Goal: Task Accomplishment & Management: Manage account settings

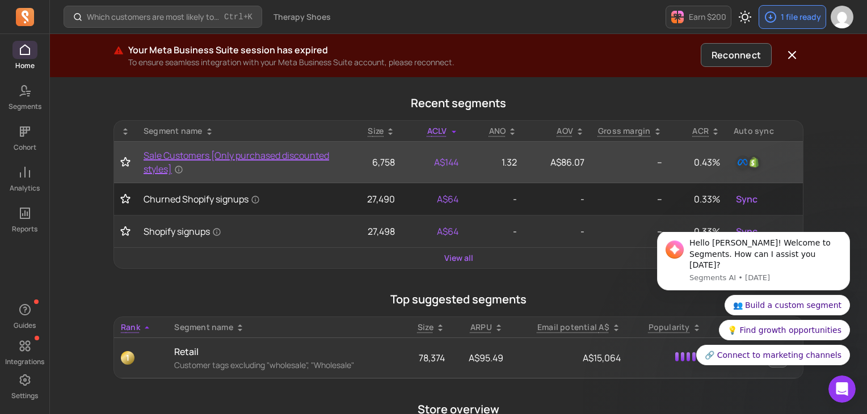
click at [152, 153] on span "Sale Customers [Only purchased discounted styles]" at bounding box center [240, 162] width 193 height 27
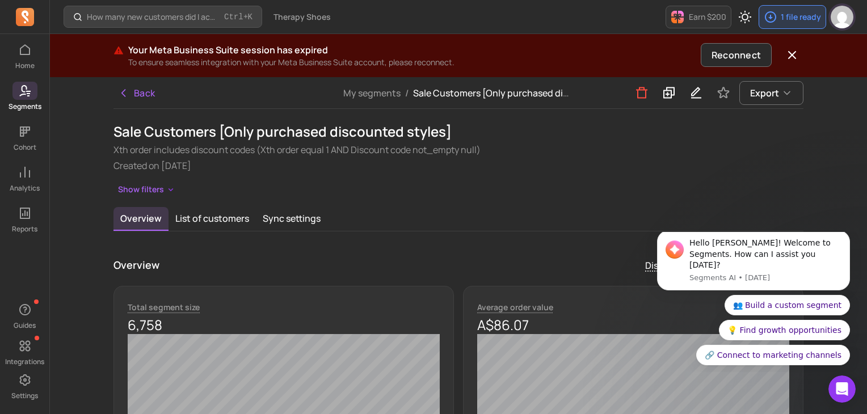
click at [849, 17] on img "button" at bounding box center [842, 17] width 23 height 23
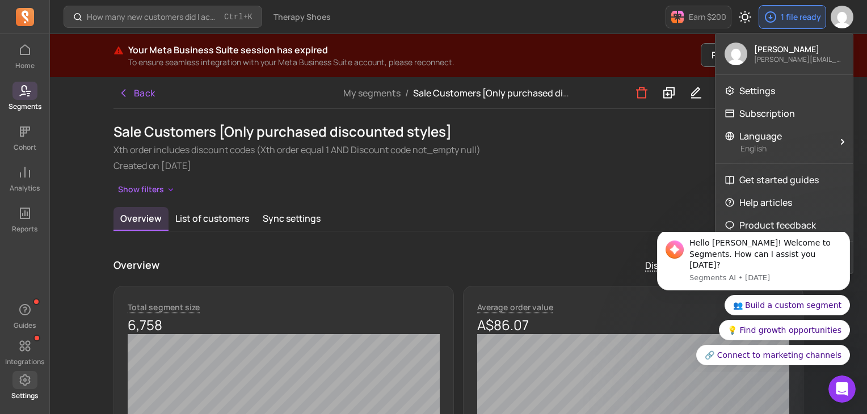
click at [32, 380] on span at bounding box center [24, 380] width 25 height 18
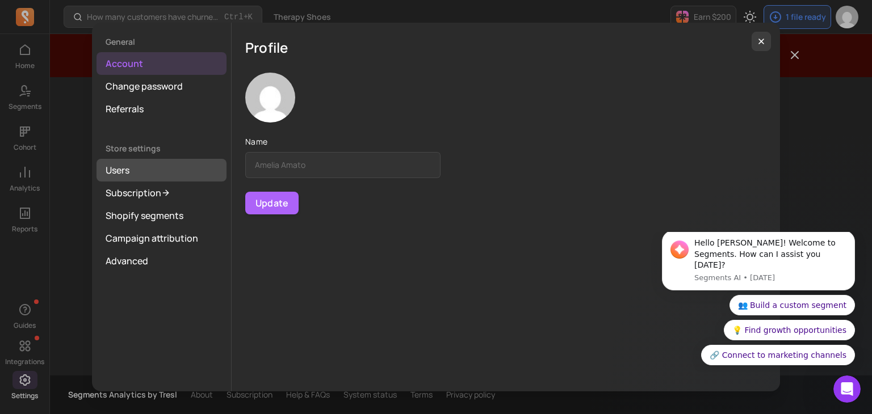
click at [132, 165] on link "Users" at bounding box center [161, 170] width 130 height 23
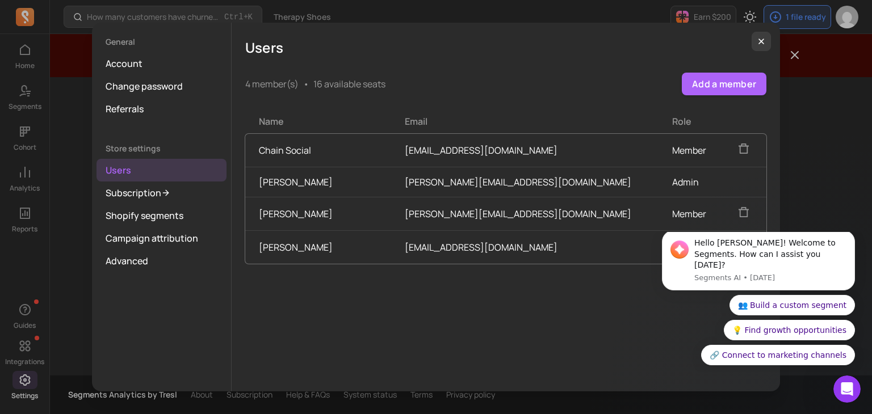
click at [737, 144] on icon "button" at bounding box center [743, 148] width 12 height 12
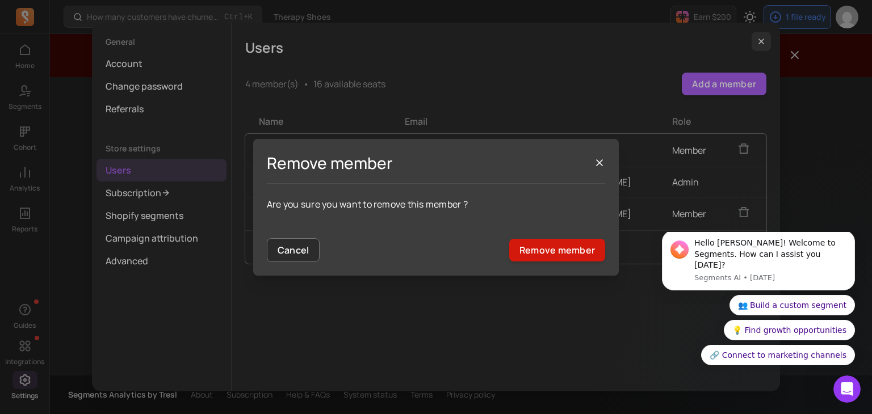
click at [560, 259] on button "Remove member" at bounding box center [557, 250] width 96 height 23
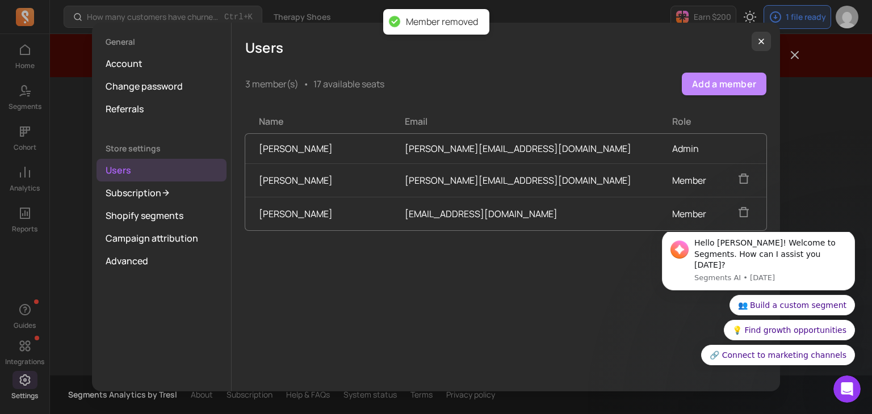
click at [726, 90] on button "Add a member" at bounding box center [724, 84] width 85 height 23
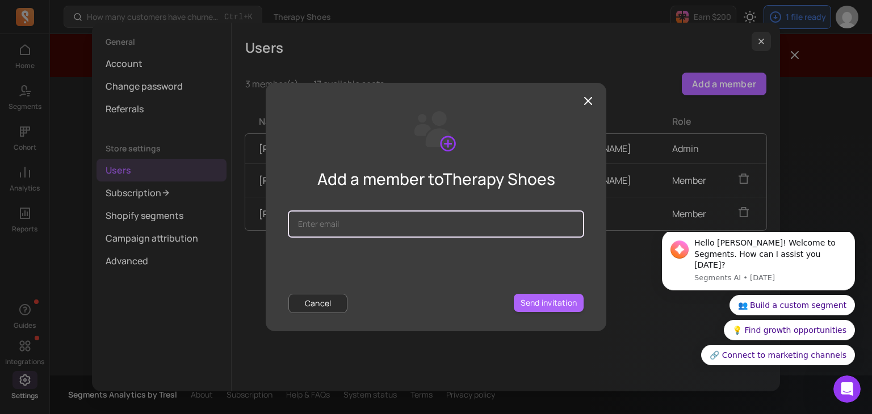
paste input "[EMAIL_ADDRESS][DOMAIN_NAME]"
type input "[EMAIL_ADDRESS][DOMAIN_NAME]"
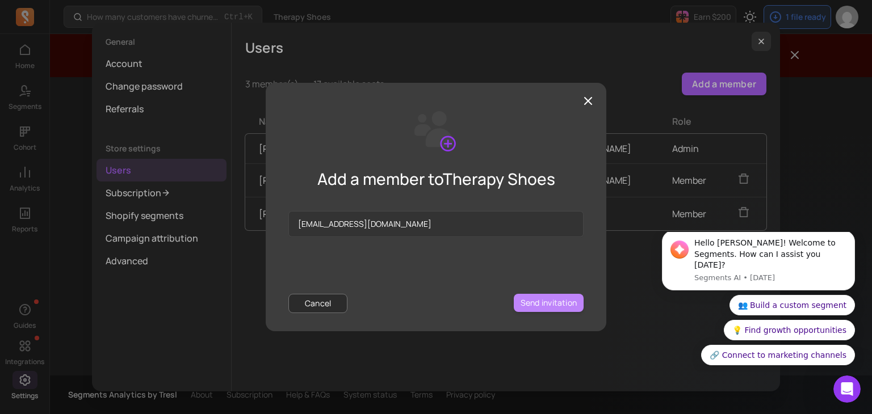
click at [542, 304] on button "Send invitation" at bounding box center [549, 303] width 70 height 18
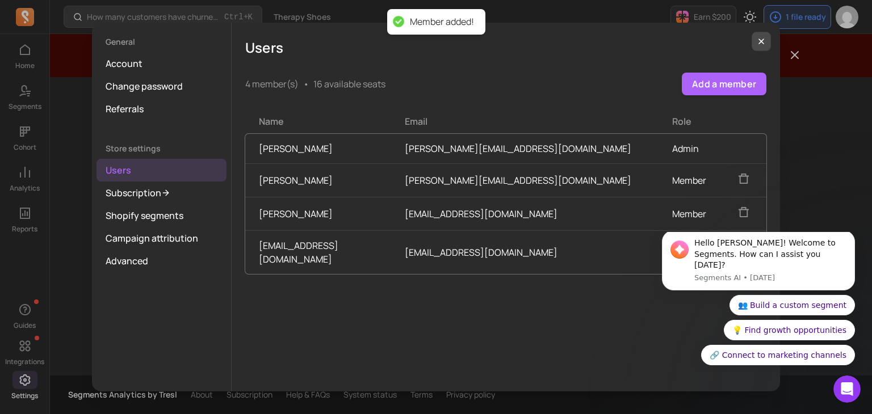
click at [765, 40] on icon "button" at bounding box center [761, 41] width 9 height 9
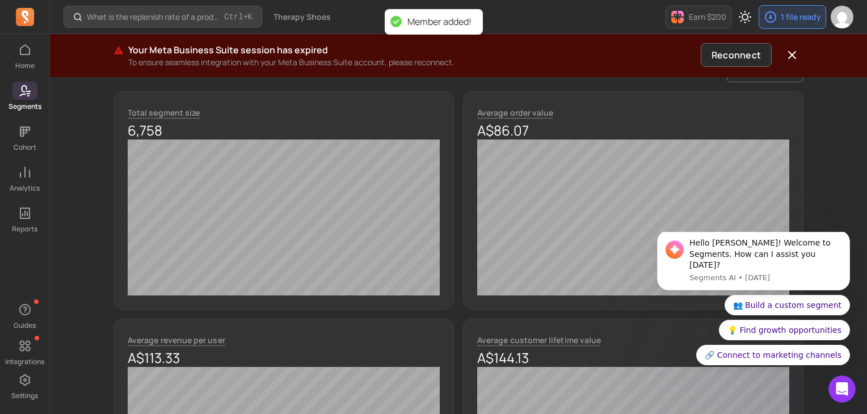
scroll to position [454, 0]
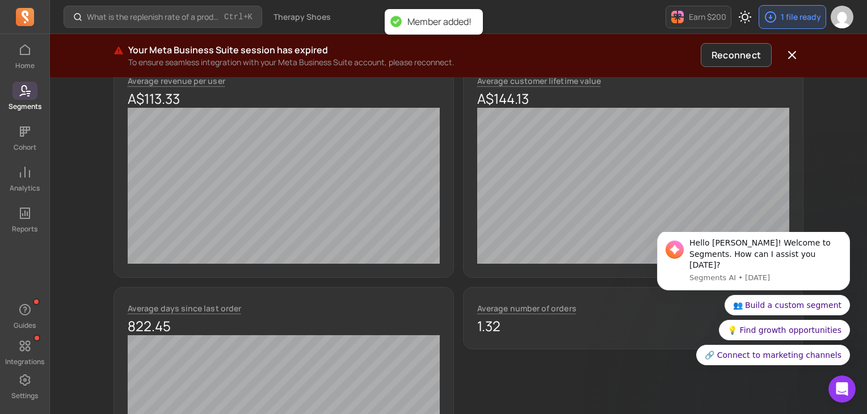
click at [33, 95] on span at bounding box center [24, 91] width 25 height 18
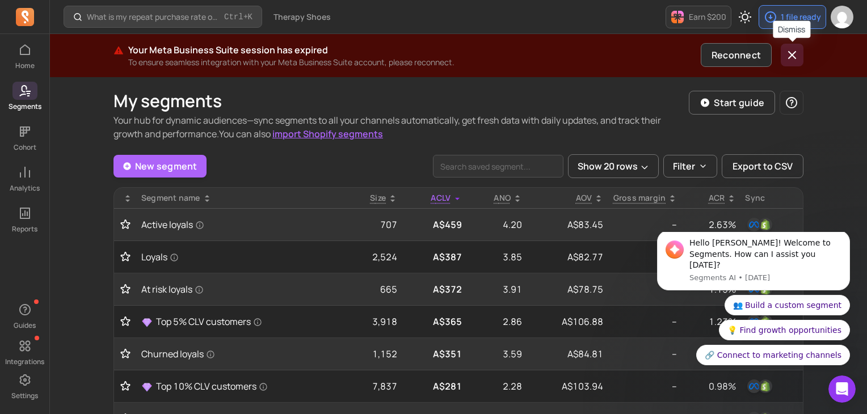
click at [792, 51] on icon "button" at bounding box center [793, 55] width 14 height 14
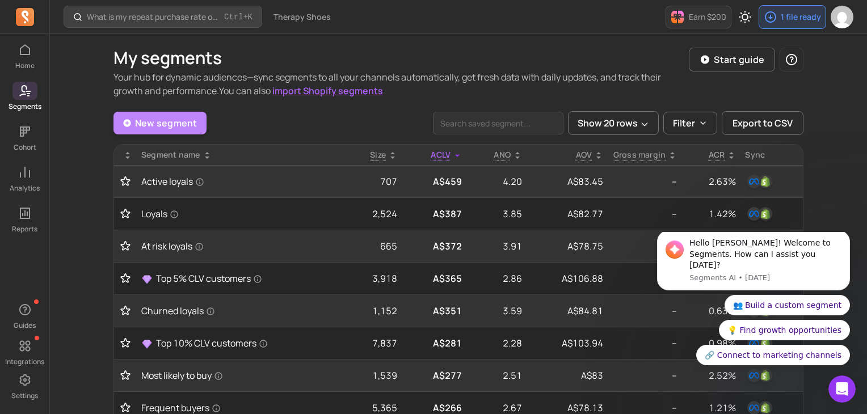
click at [175, 127] on link "New segment" at bounding box center [160, 123] width 93 height 23
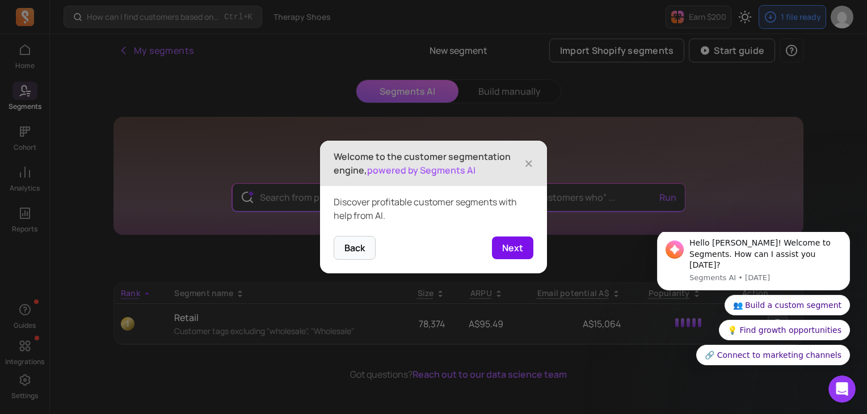
click at [514, 246] on button "Next" at bounding box center [512, 248] width 41 height 23
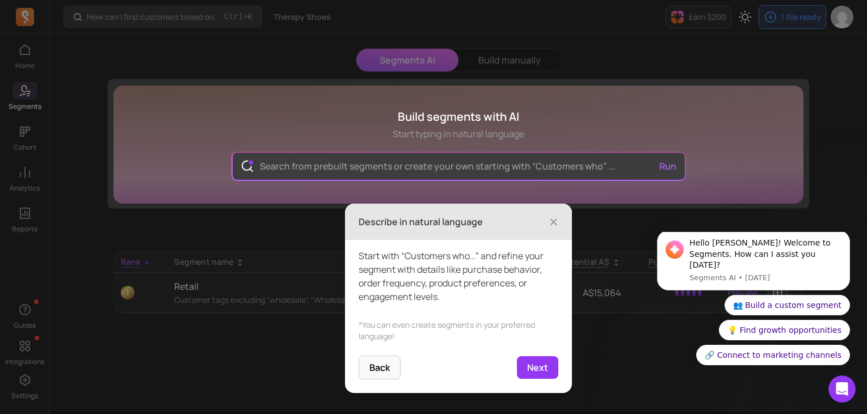
scroll to position [32, 0]
click at [545, 360] on button "Next" at bounding box center [537, 367] width 41 height 23
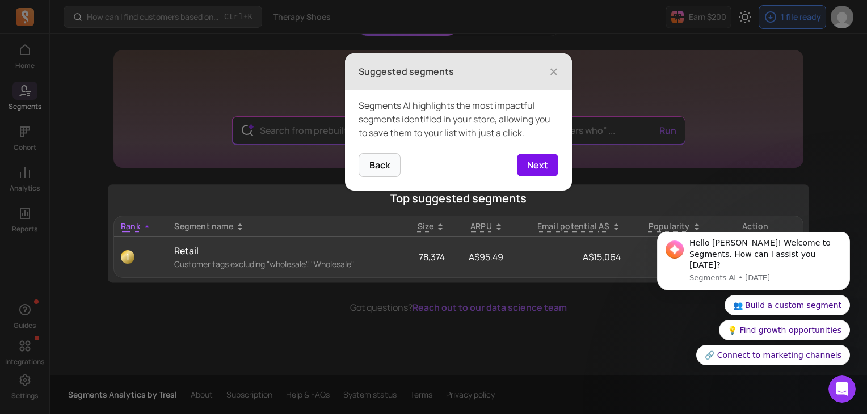
click at [547, 169] on button "Next" at bounding box center [537, 165] width 41 height 23
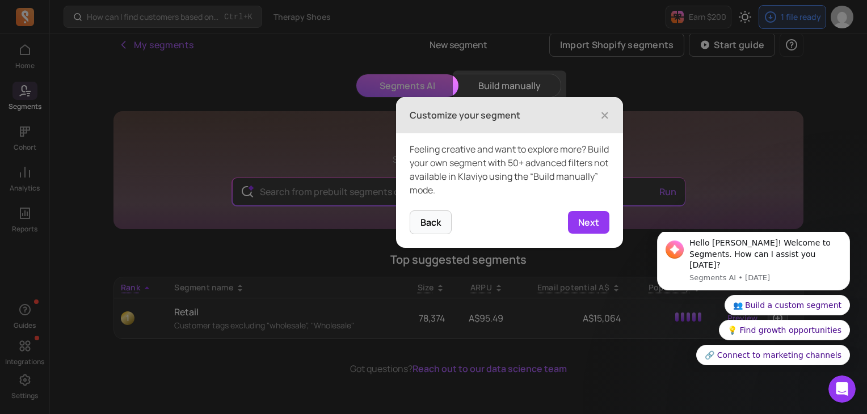
scroll to position [0, 0]
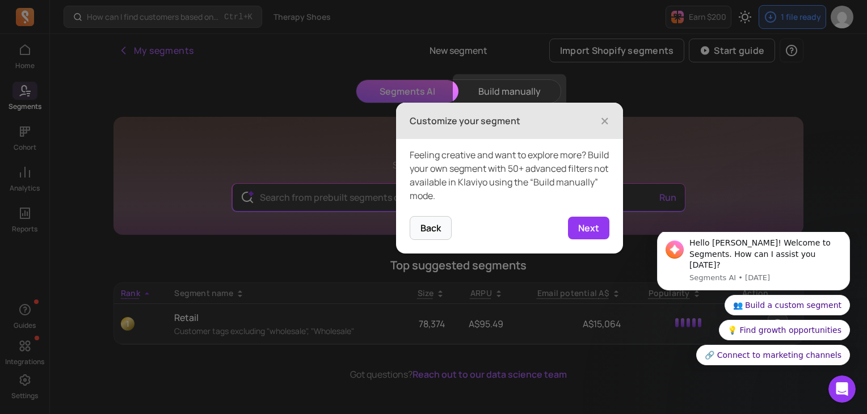
click at [561, 223] on footer "Back 4 of 9 Next" at bounding box center [509, 234] width 227 height 37
click at [577, 222] on button "Next" at bounding box center [588, 228] width 41 height 23
type input "Customers who are top 10% CLV but at risk of churn"
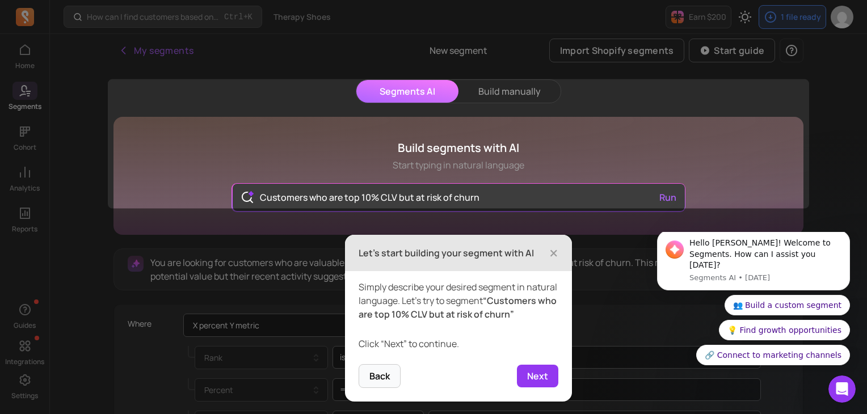
scroll to position [32, 0]
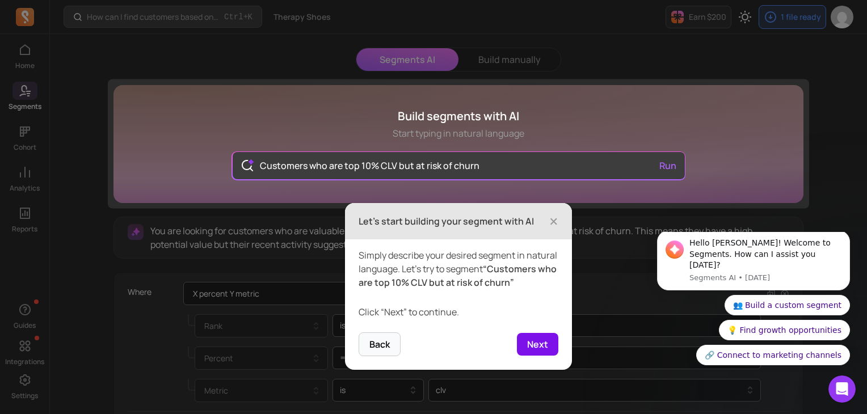
click at [543, 356] on button "Next" at bounding box center [537, 344] width 41 height 23
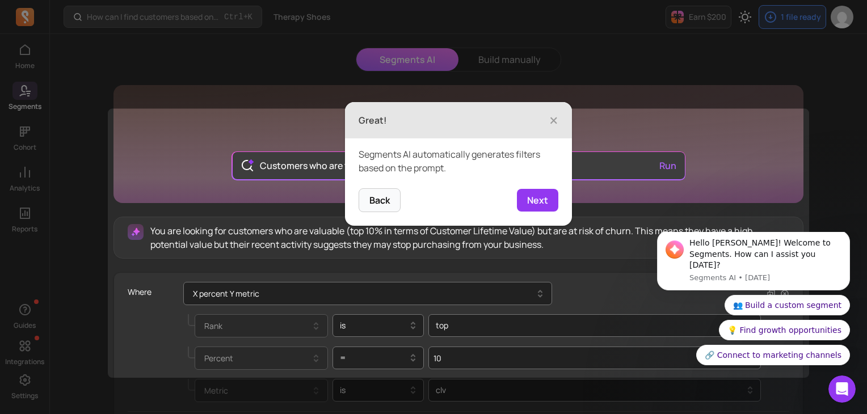
scroll to position [163, 0]
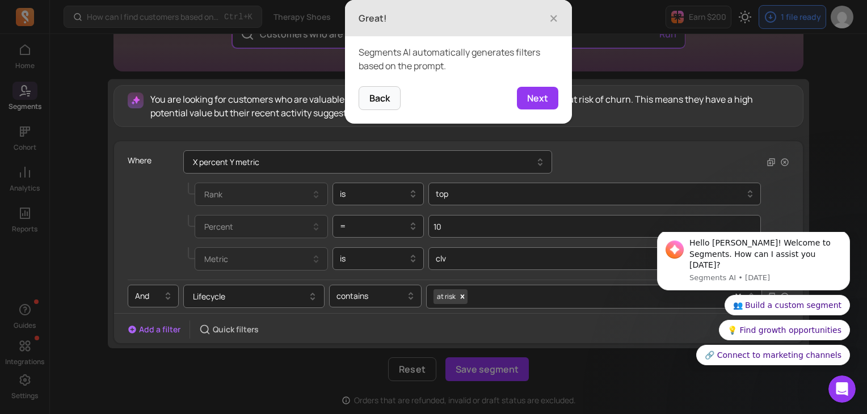
click at [530, 98] on button "Next" at bounding box center [537, 98] width 41 height 23
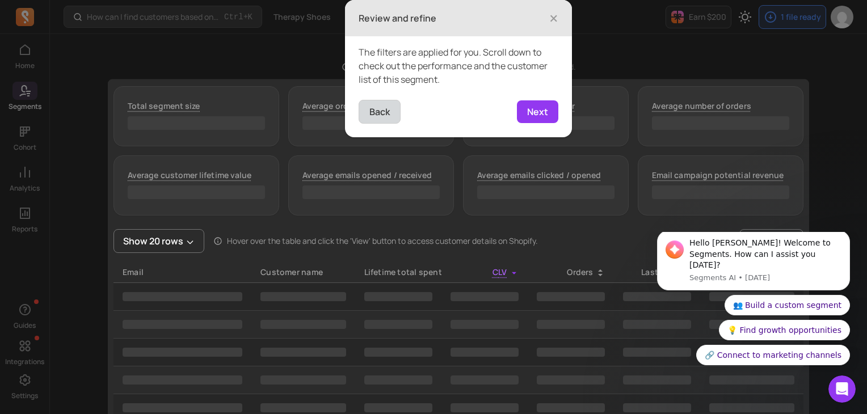
click at [388, 109] on button "Back" at bounding box center [380, 112] width 42 height 24
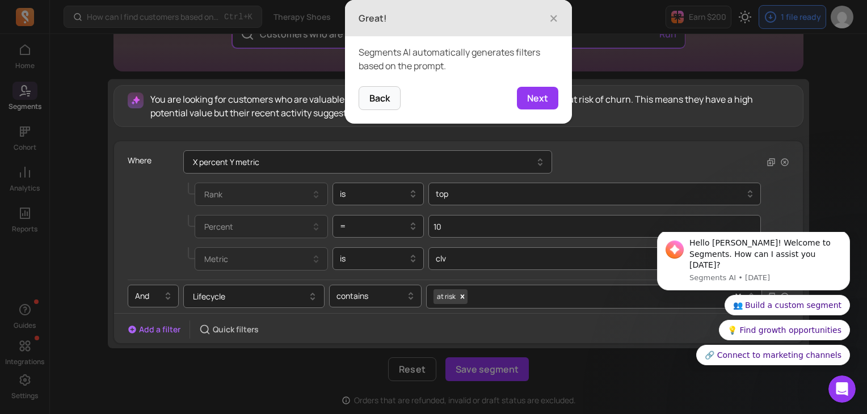
click at [548, 21] on header "Great! ×" at bounding box center [458, 18] width 227 height 36
click at [556, 14] on span "×" at bounding box center [553, 18] width 9 height 25
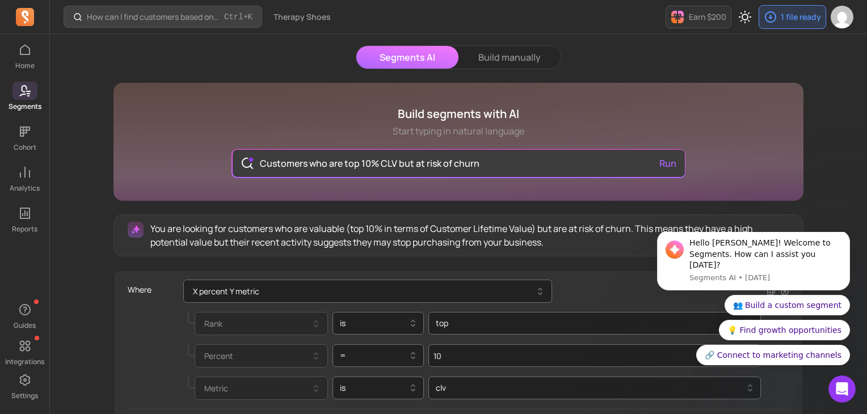
scroll to position [0, 0]
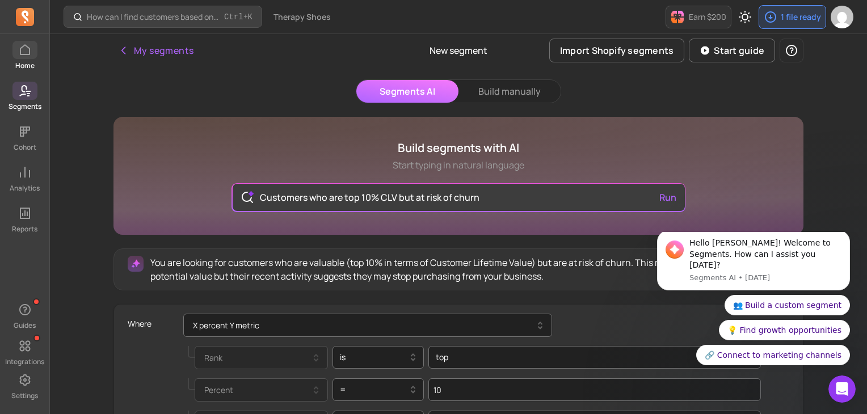
click at [25, 50] on icon at bounding box center [25, 50] width 14 height 14
